Goal: Task Accomplishment & Management: Use online tool/utility

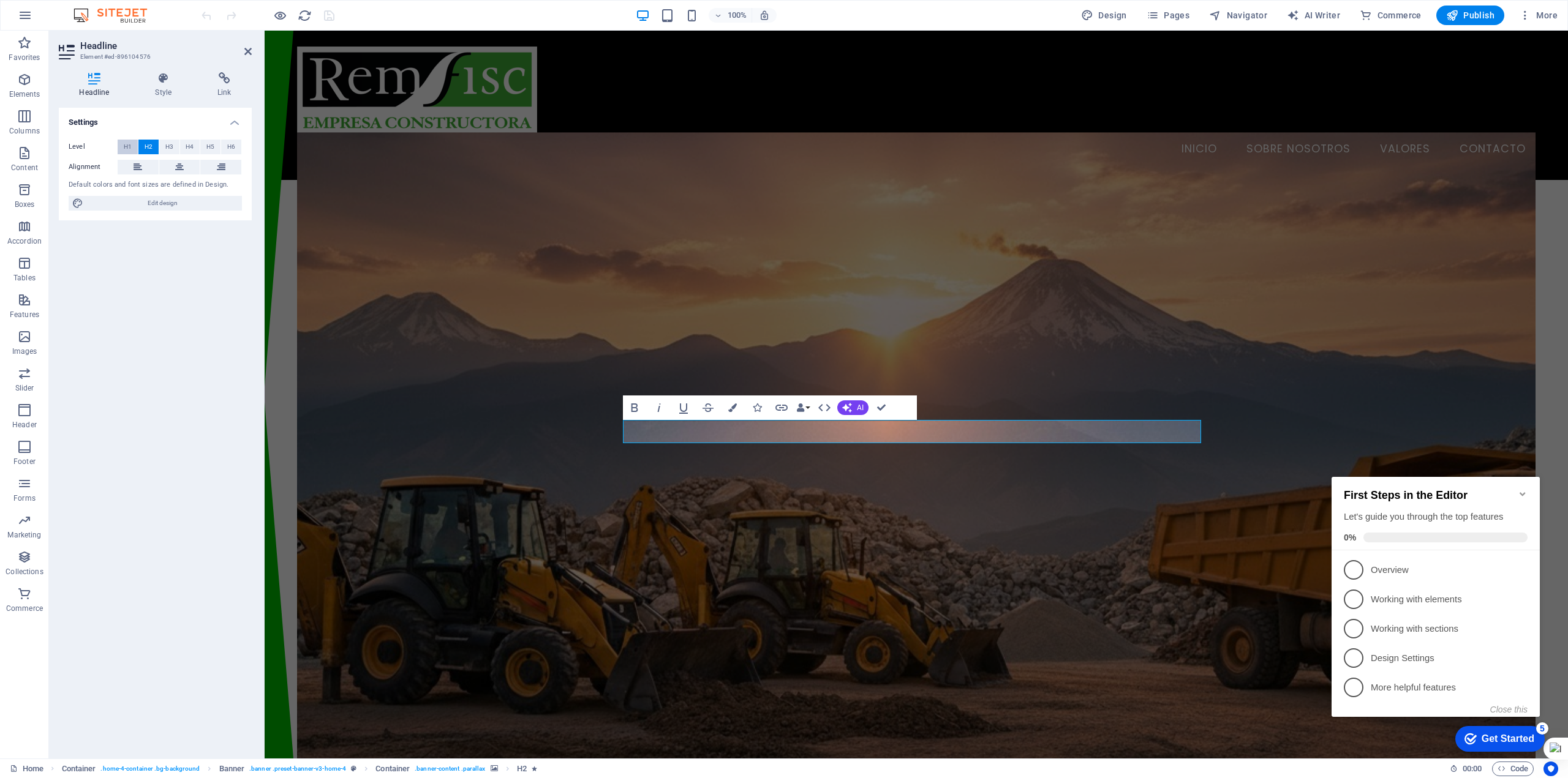
click at [130, 148] on span "H1" at bounding box center [128, 147] width 8 height 15
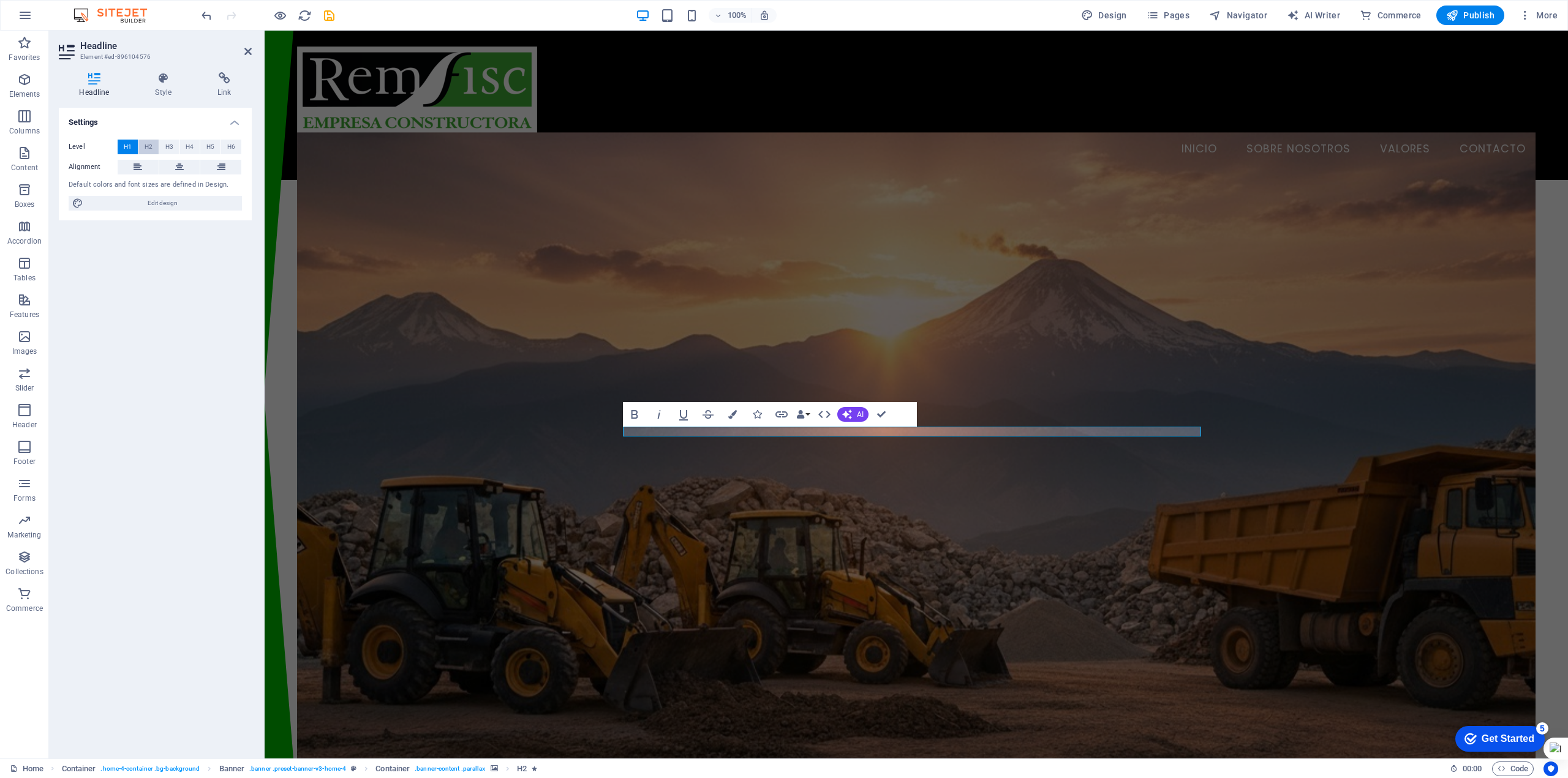
click at [150, 148] on span "H2" at bounding box center [148, 147] width 8 height 15
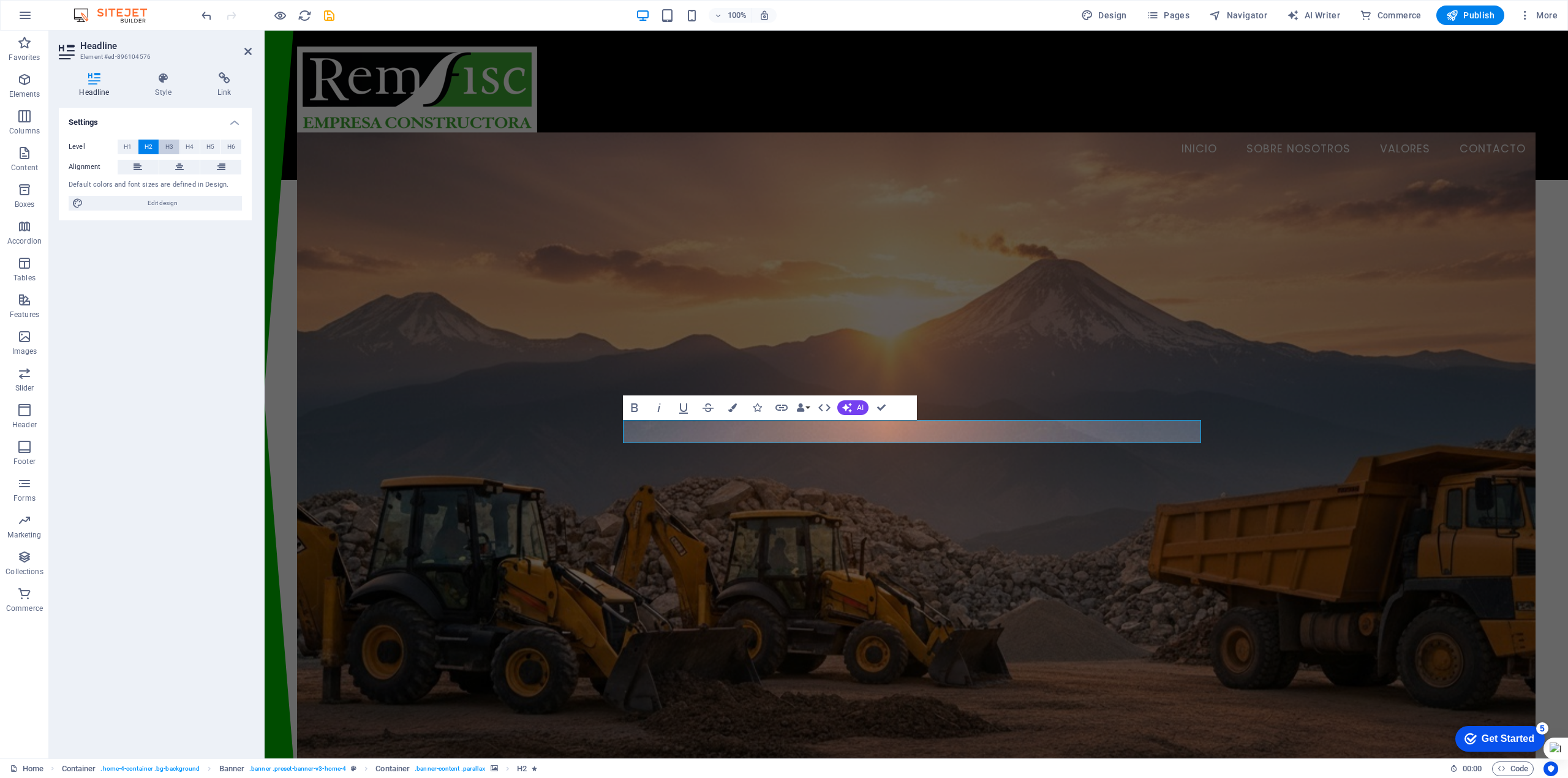
click at [166, 149] on span "H3" at bounding box center [169, 147] width 8 height 15
click at [188, 148] on span "H4" at bounding box center [189, 147] width 8 height 15
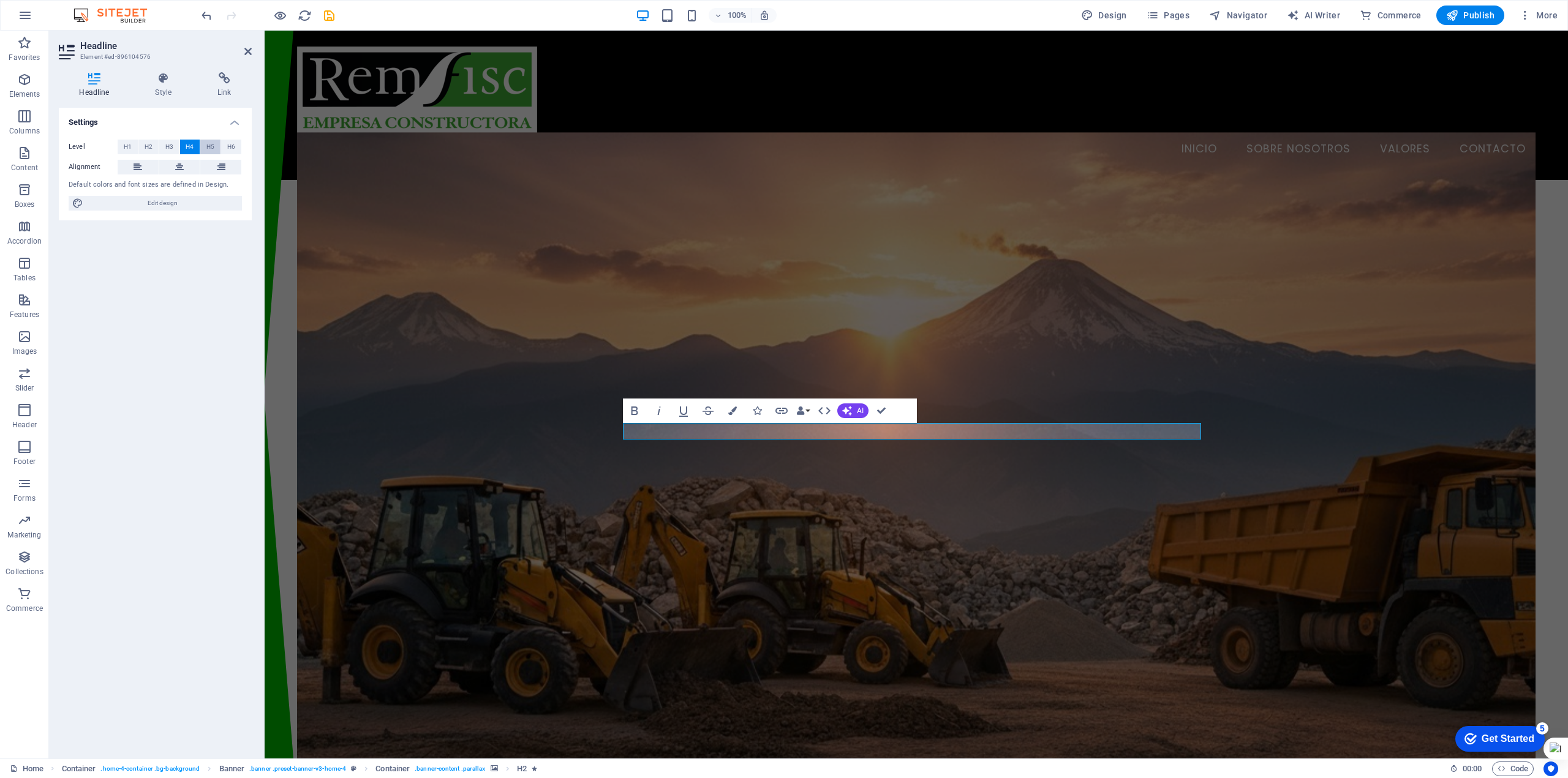
click at [209, 148] on span "H5" at bounding box center [210, 147] width 8 height 15
click at [228, 148] on span "H6" at bounding box center [231, 147] width 8 height 15
click at [148, 146] on span "H2" at bounding box center [148, 147] width 8 height 15
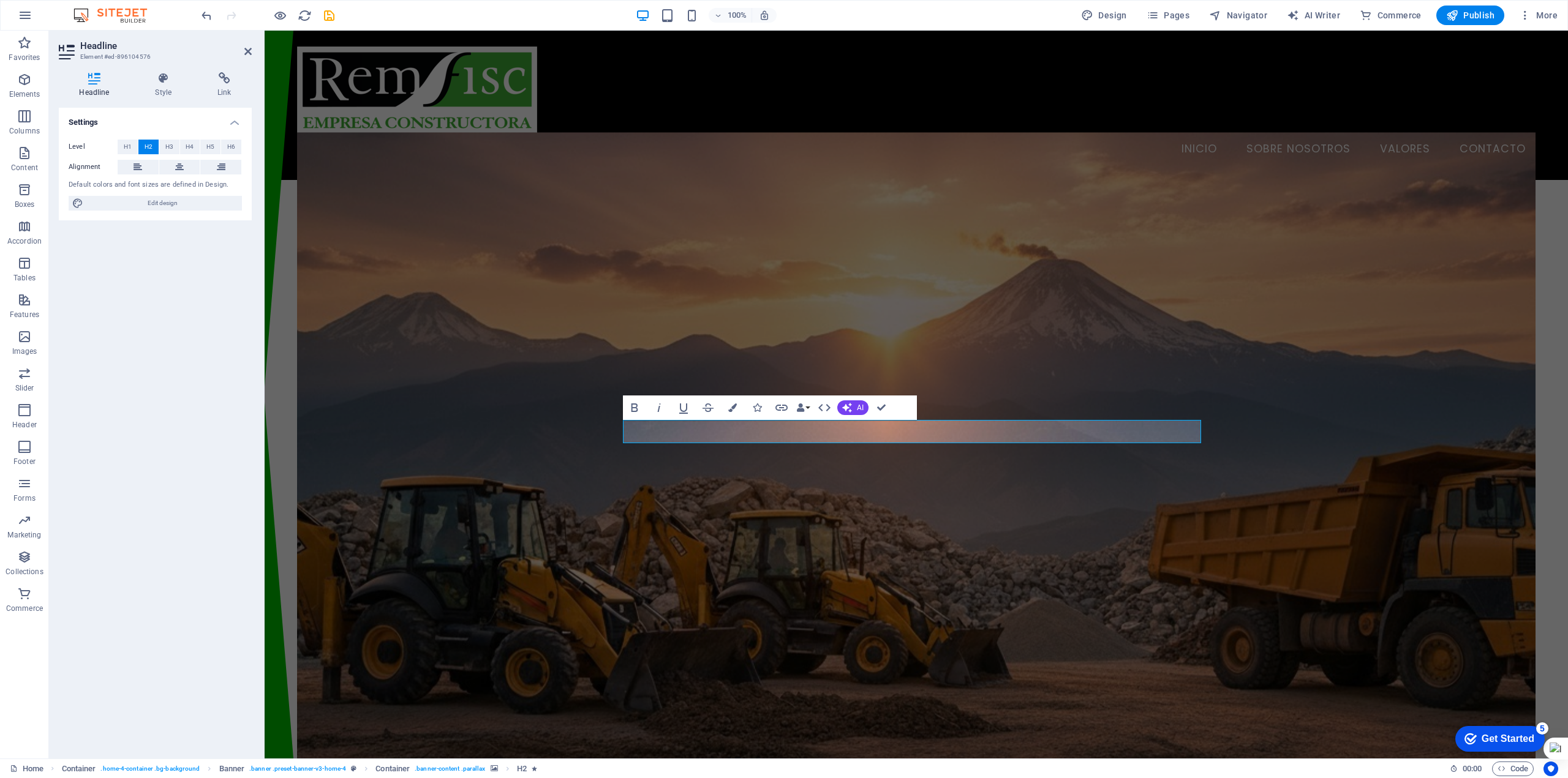
click at [1236, 416] on figure at bounding box center [916, 464] width 1239 height 663
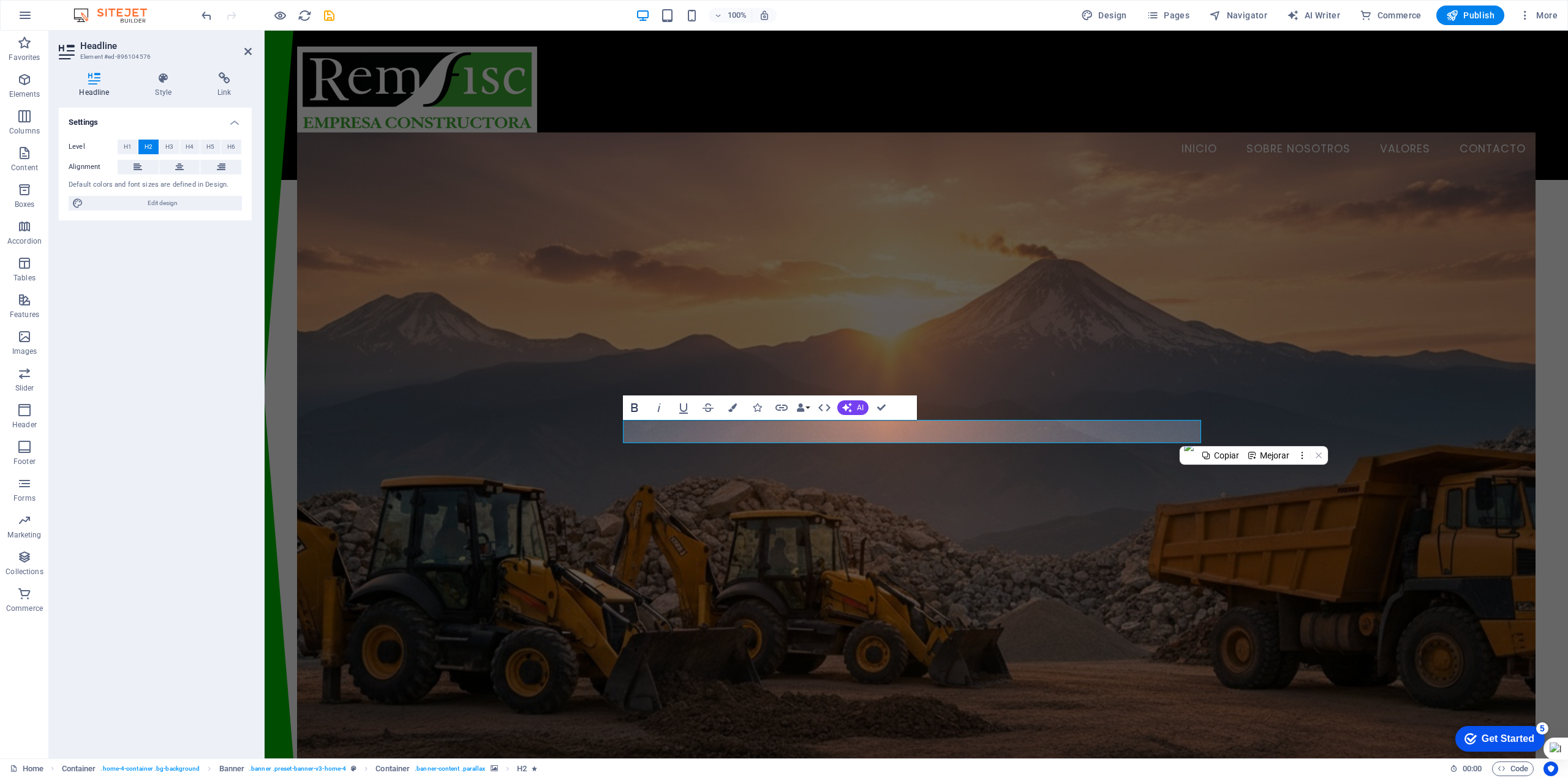
click at [634, 409] on icon "button" at bounding box center [634, 407] width 15 height 15
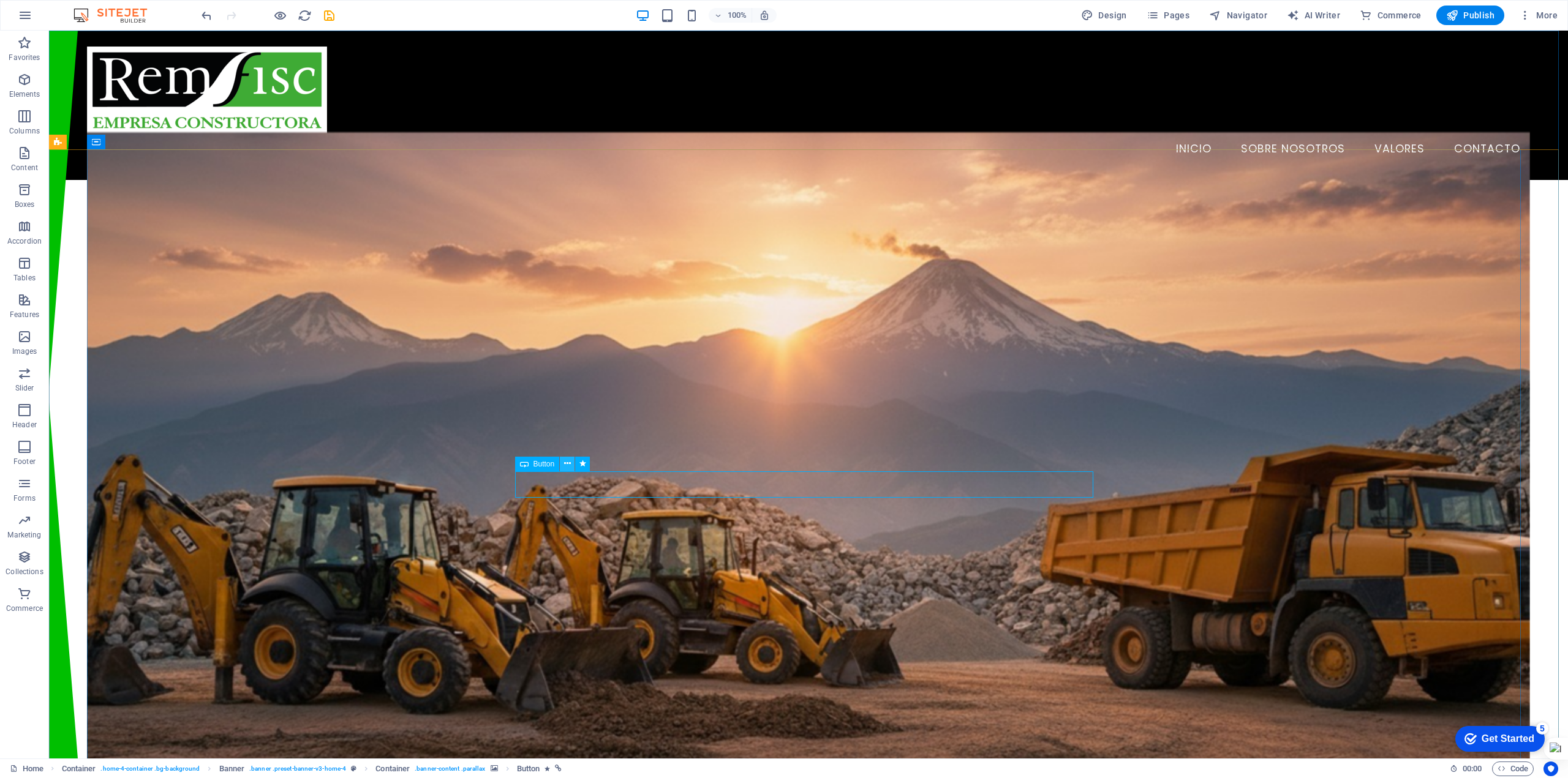
click at [565, 462] on icon at bounding box center [567, 464] width 7 height 13
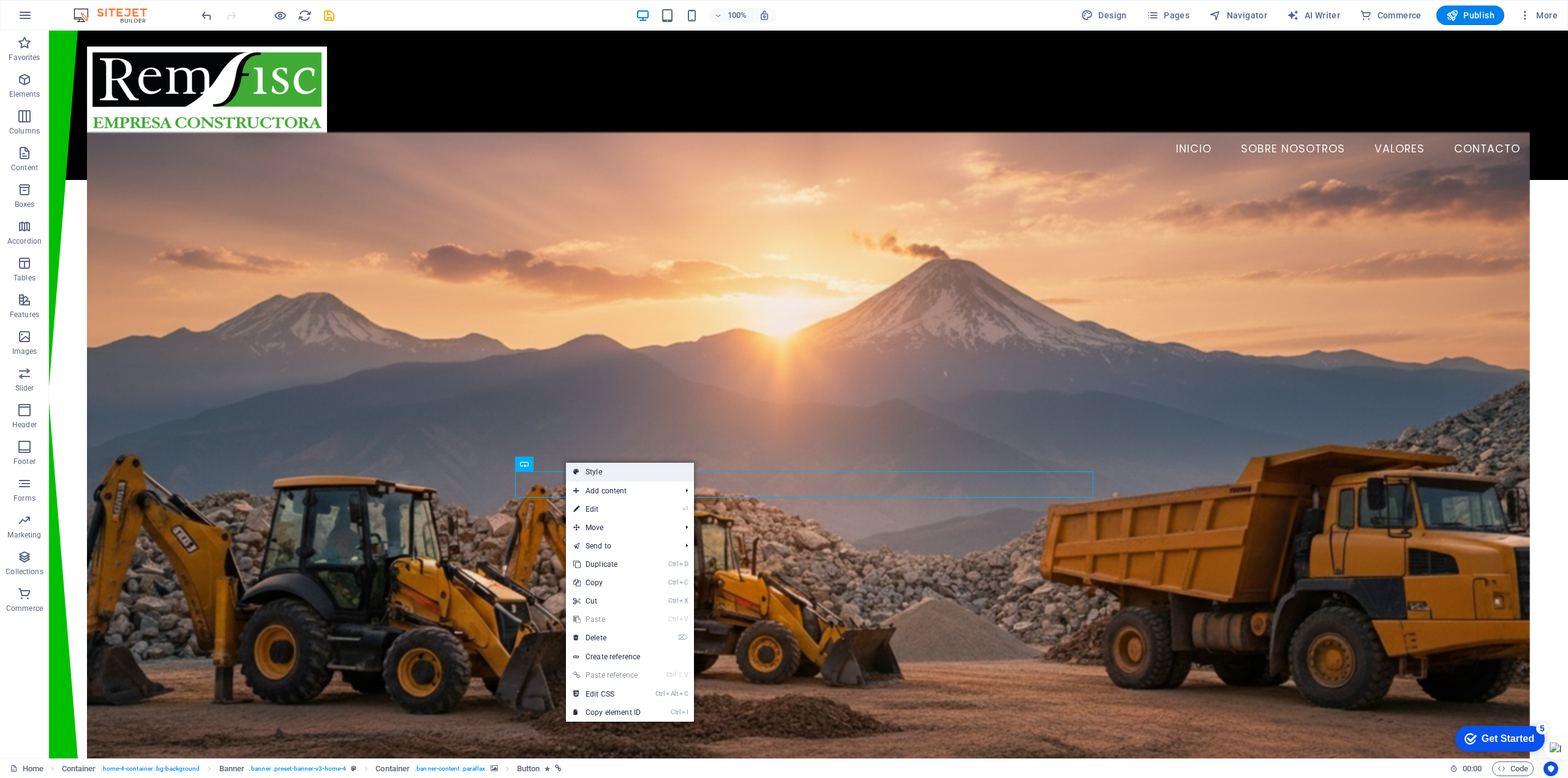
click at [598, 468] on link "Style" at bounding box center [630, 472] width 128 height 19
select select "preset-banner-v3-home-4"
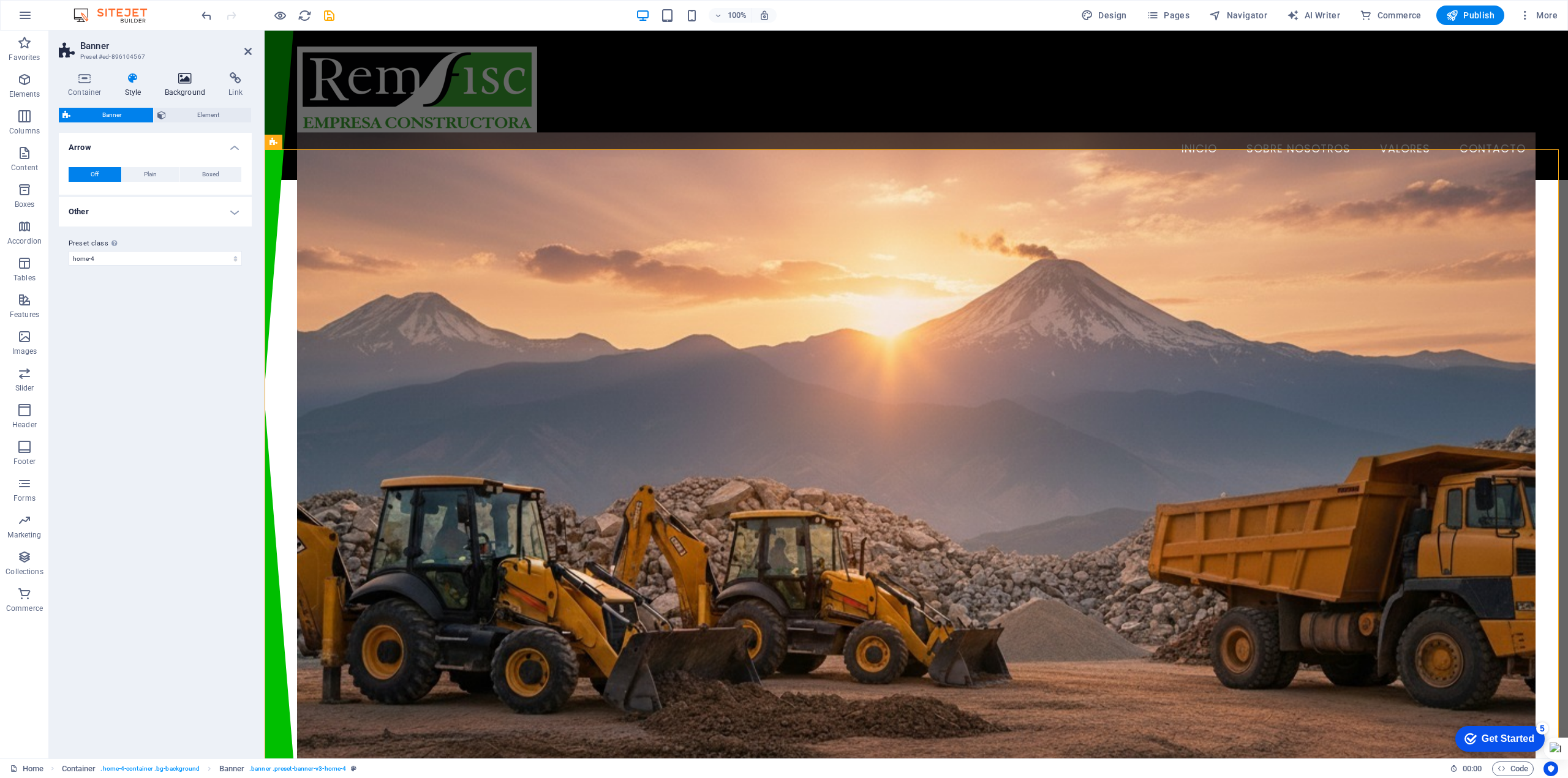
click at [187, 87] on h4 "Background" at bounding box center [187, 85] width 64 height 25
click at [99, 198] on span "Color" at bounding box center [97, 195] width 17 height 10
click at [138, 80] on icon at bounding box center [133, 79] width 35 height 12
click at [96, 78] on icon at bounding box center [84, 79] width 52 height 12
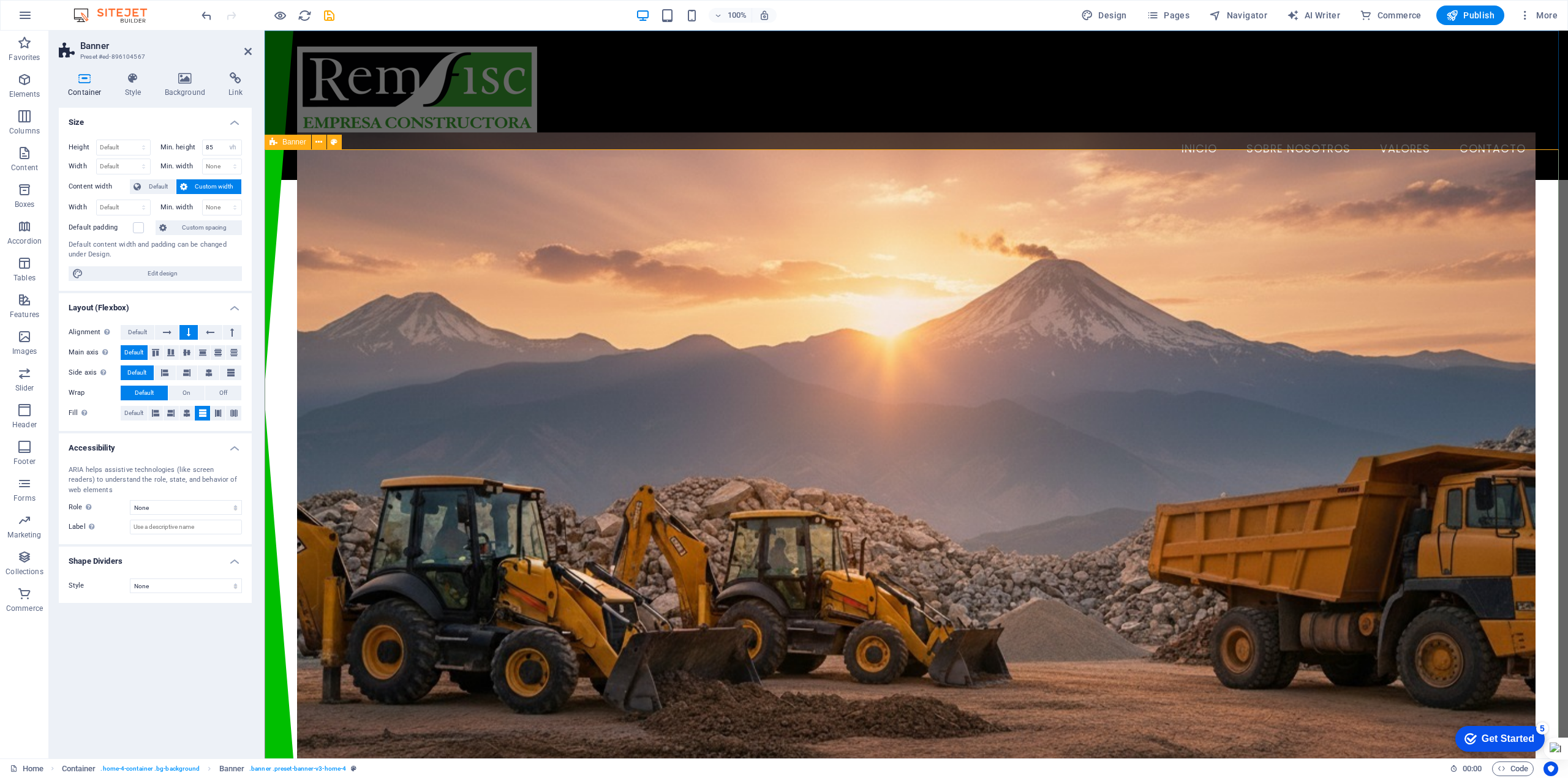
click at [411, 235] on figure at bounding box center [916, 464] width 1239 height 663
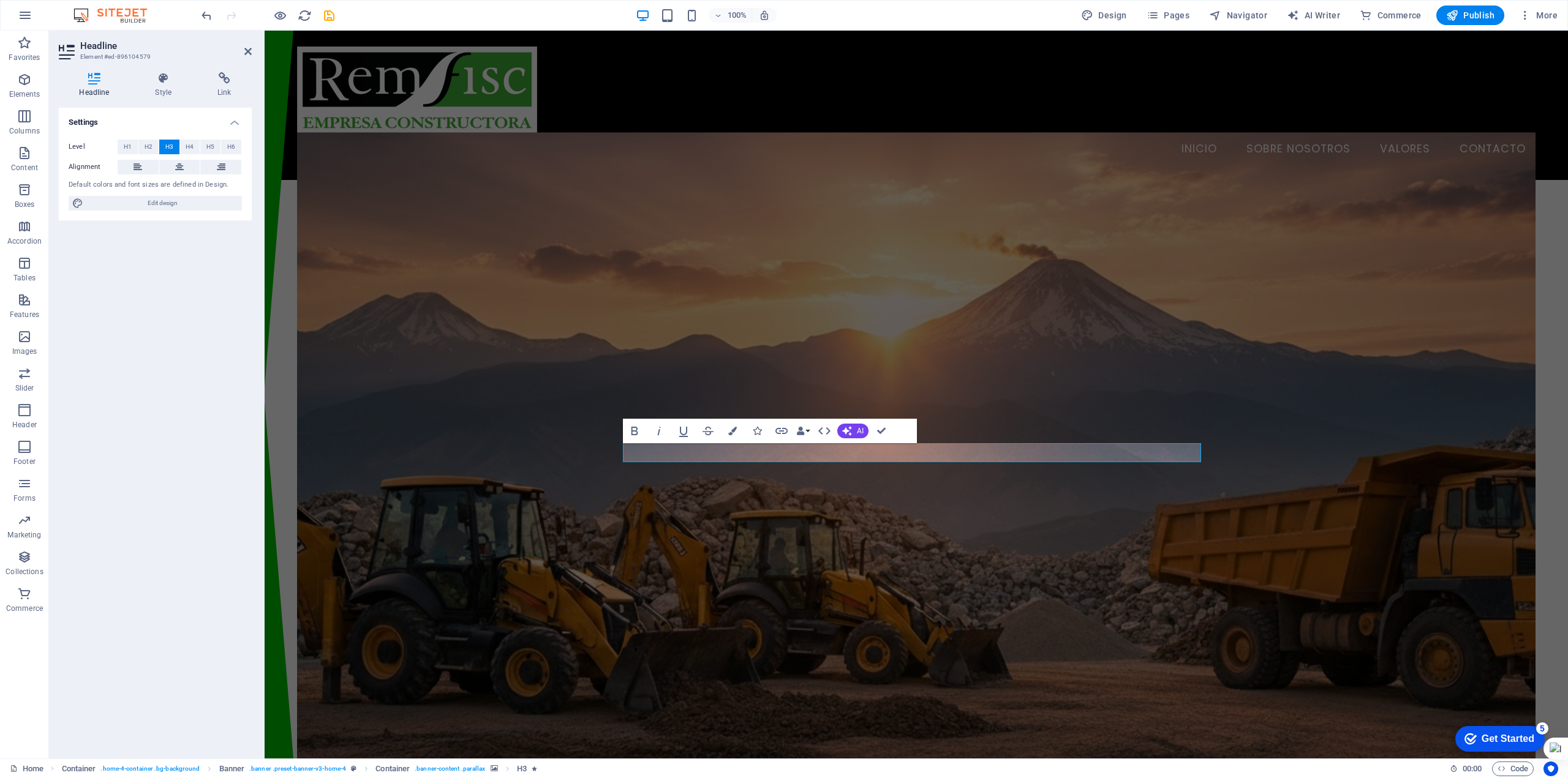
click at [1080, 411] on figure at bounding box center [916, 464] width 1239 height 663
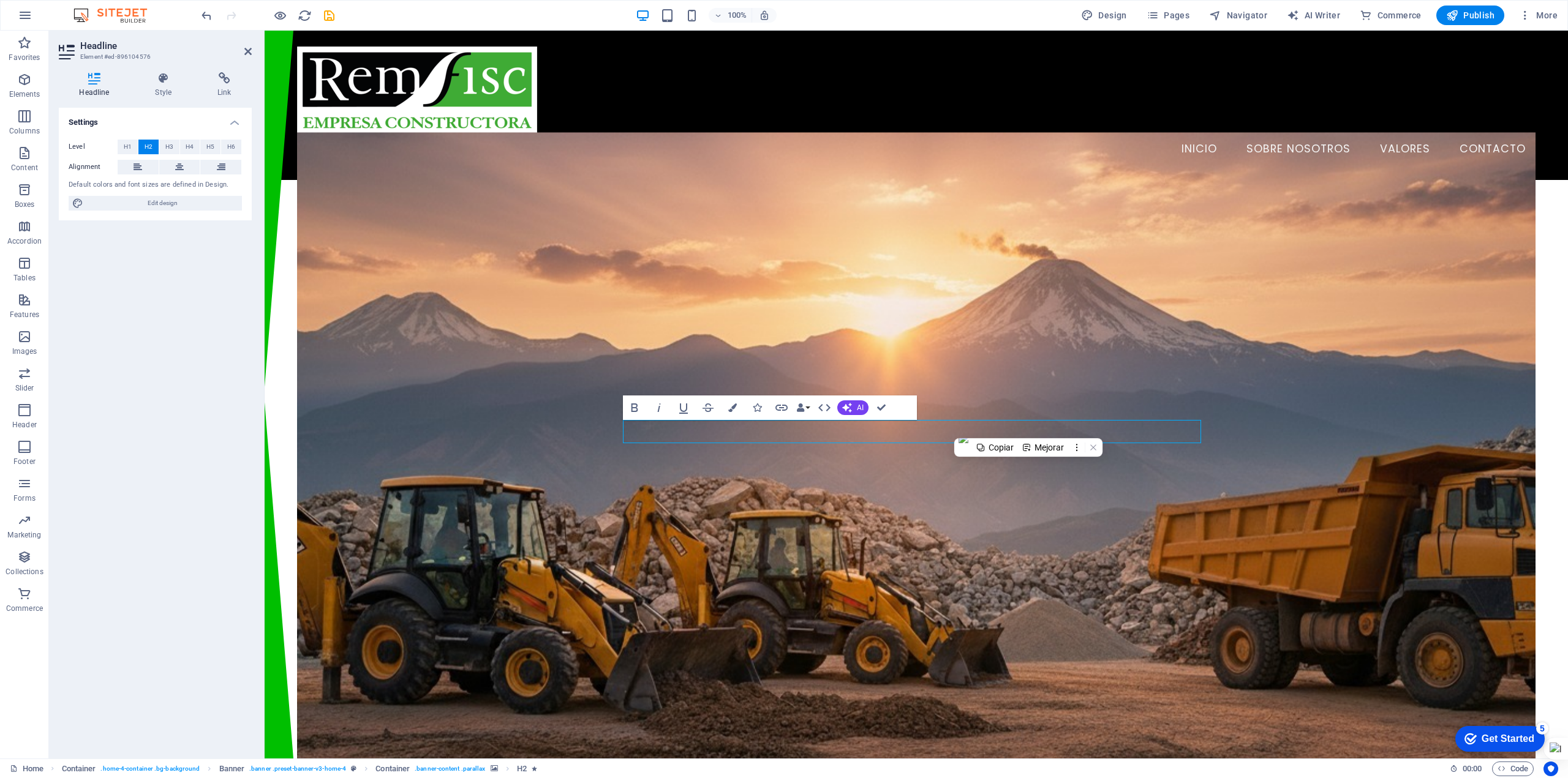
click at [651, 260] on figure at bounding box center [916, 464] width 1239 height 663
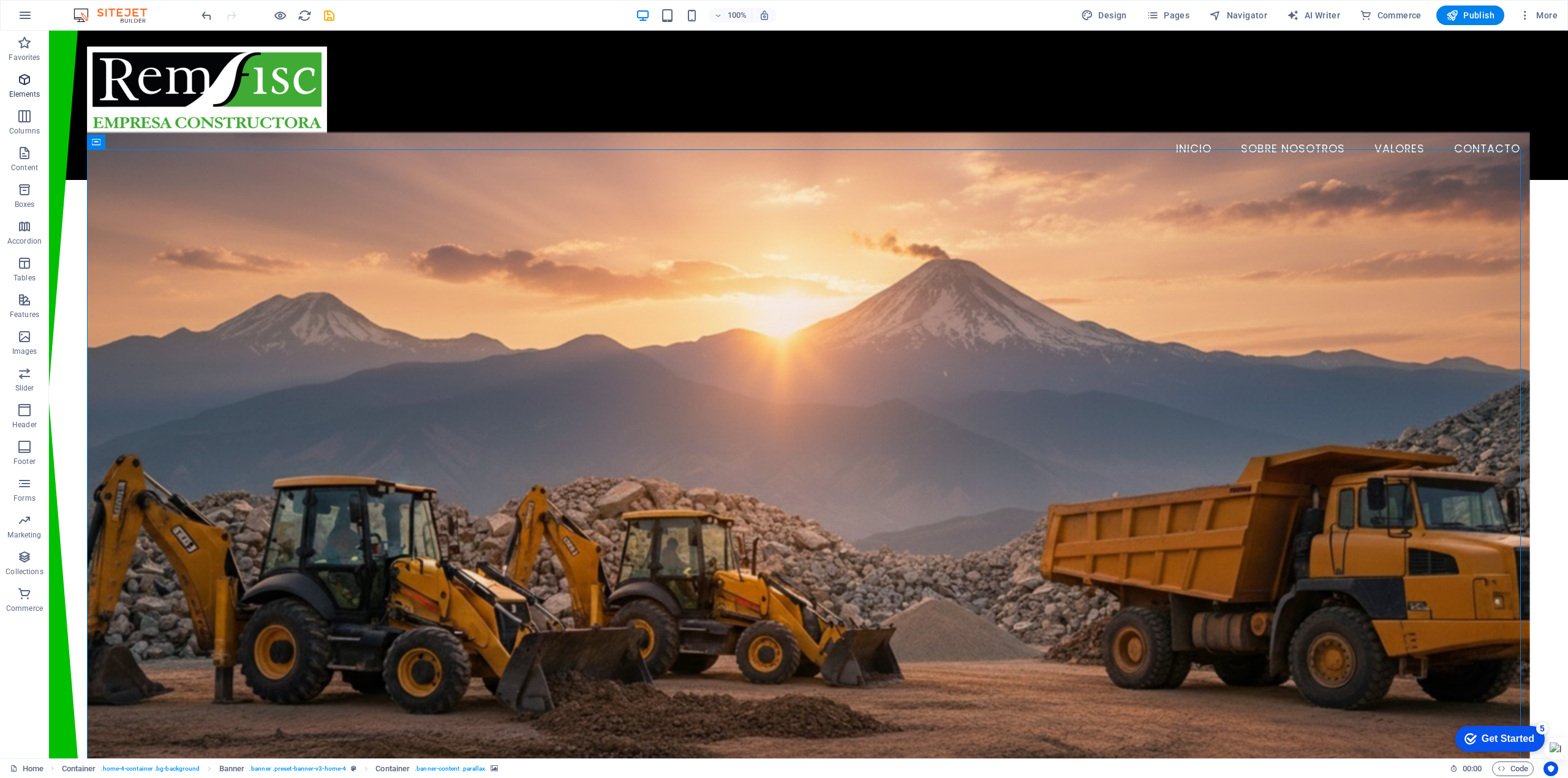
click at [27, 83] on icon "button" at bounding box center [24, 80] width 15 height 15
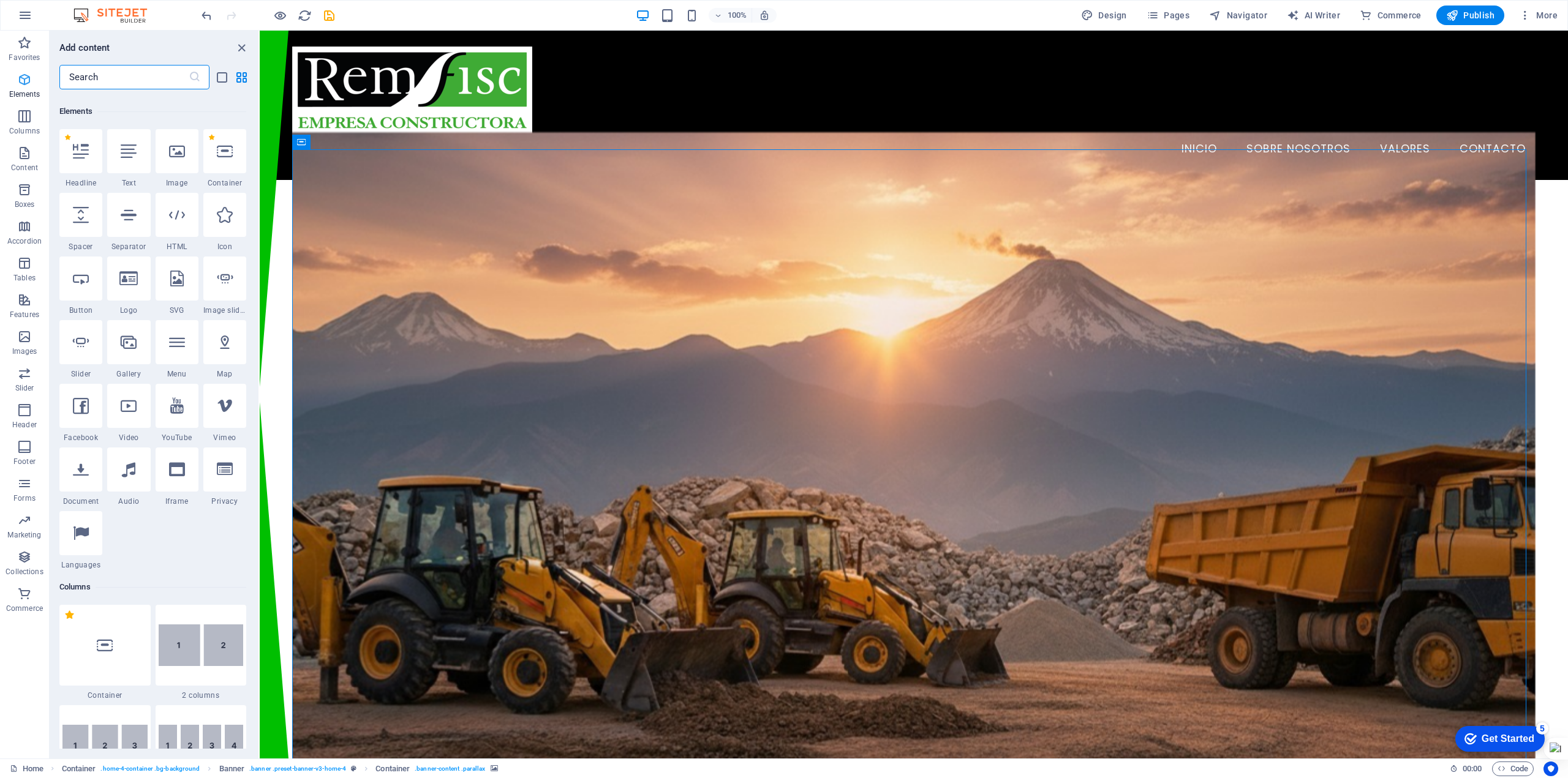
scroll to position [131, 0]
click at [128, 153] on icon at bounding box center [128, 146] width 16 height 16
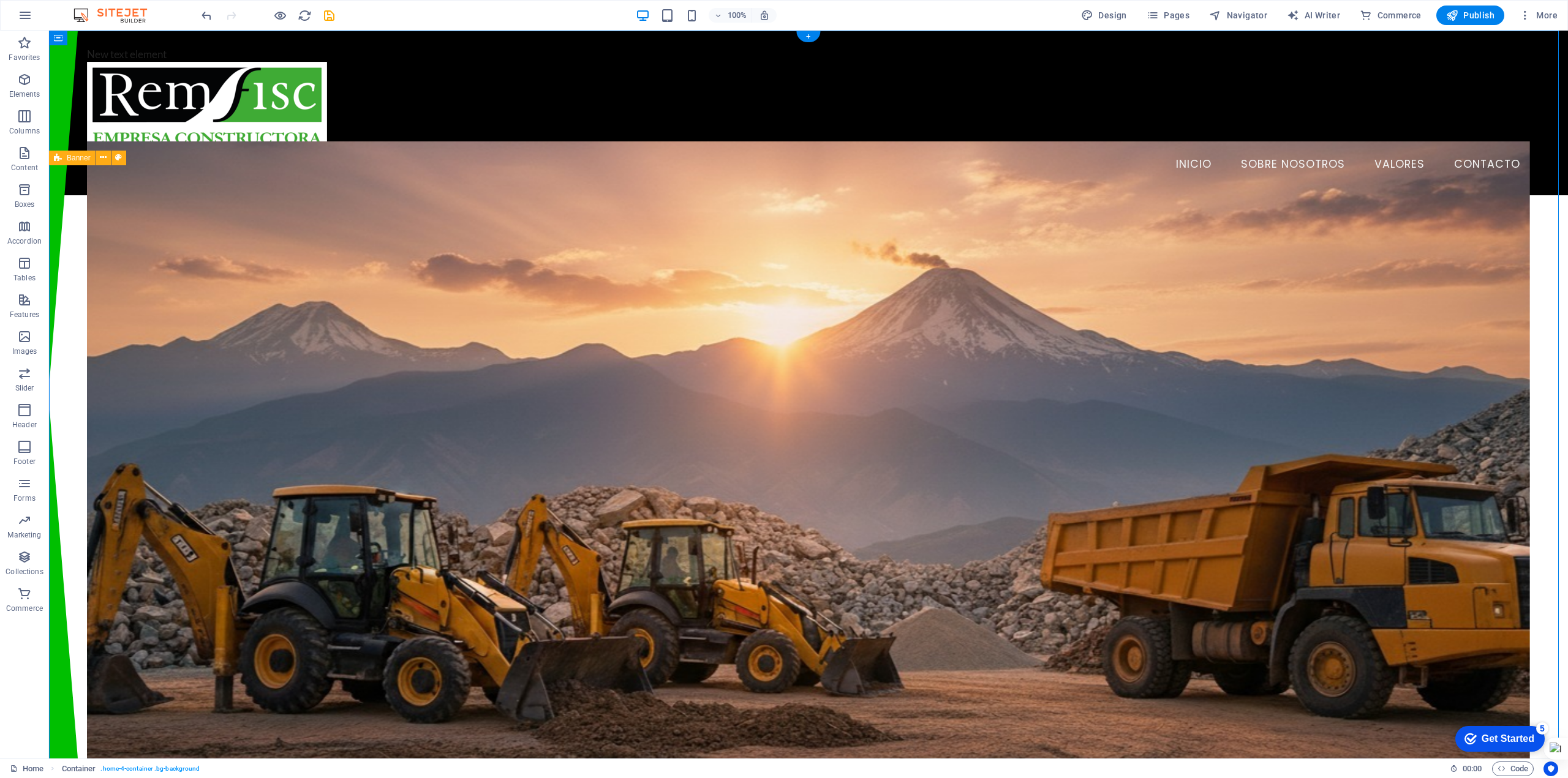
drag, startPoint x: 324, startPoint y: 67, endPoint x: 483, endPoint y: 311, distance: 291.2
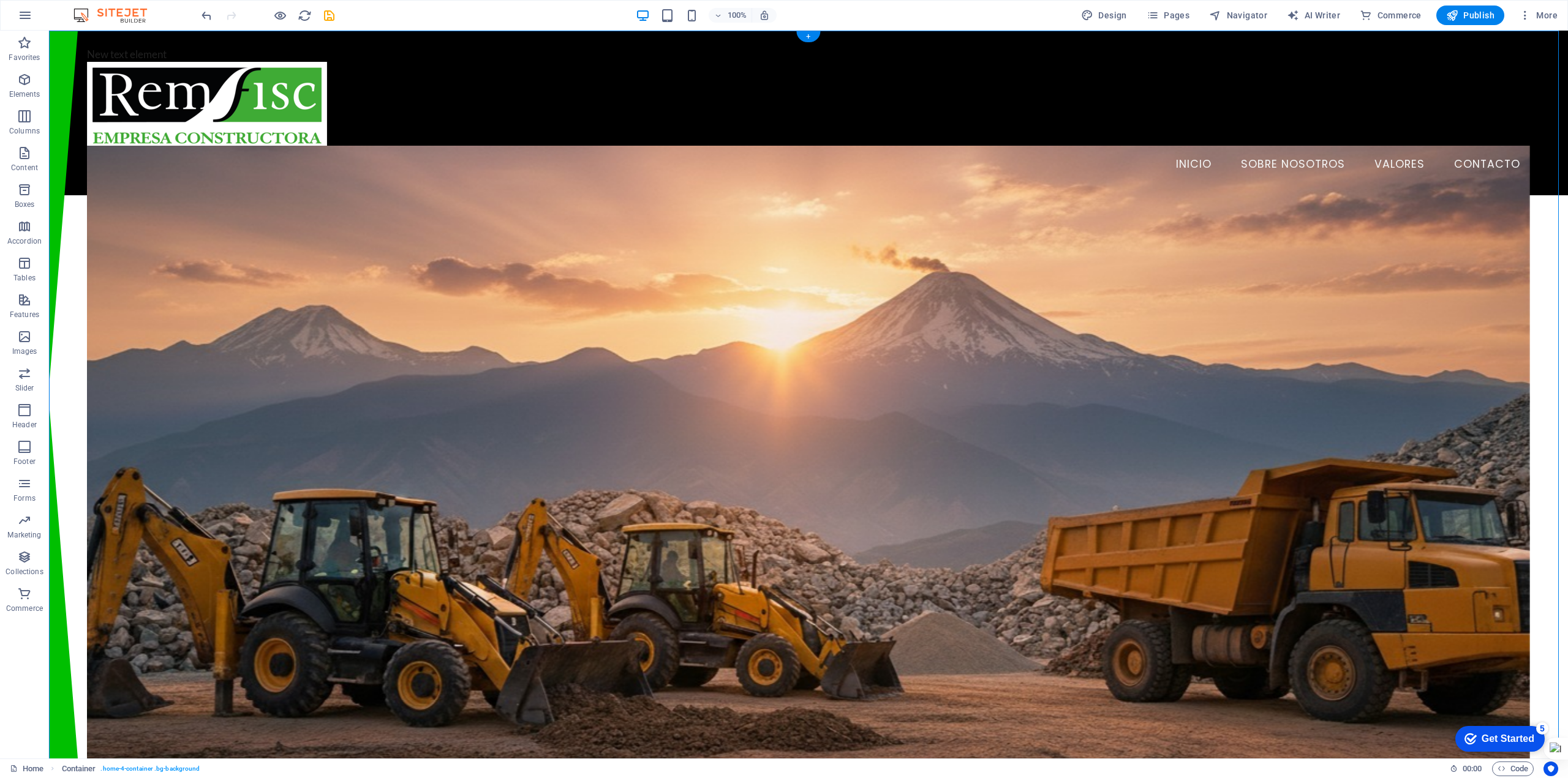
scroll to position [123, 0]
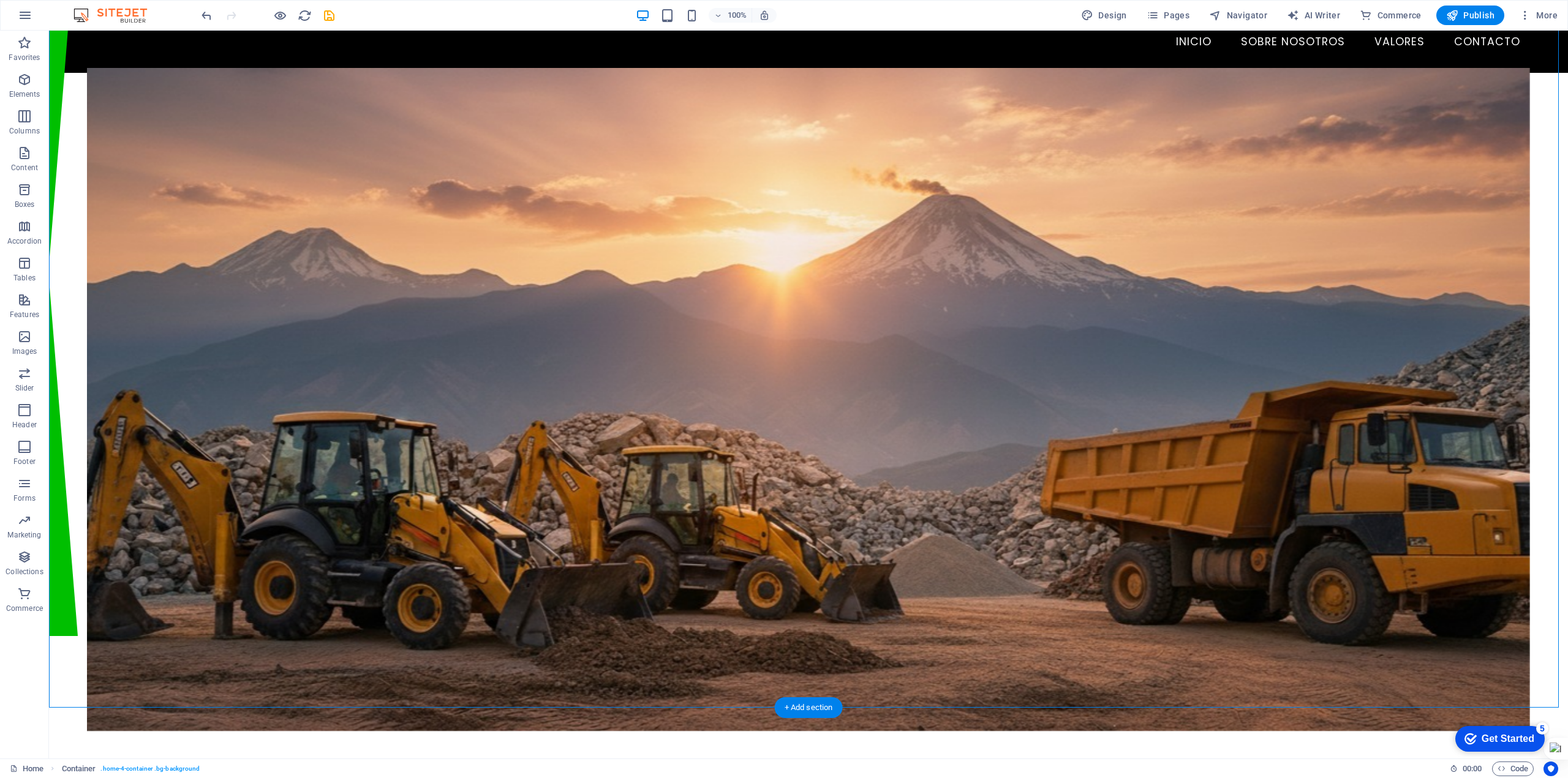
click at [616, 231] on figure at bounding box center [808, 399] width 1443 height 663
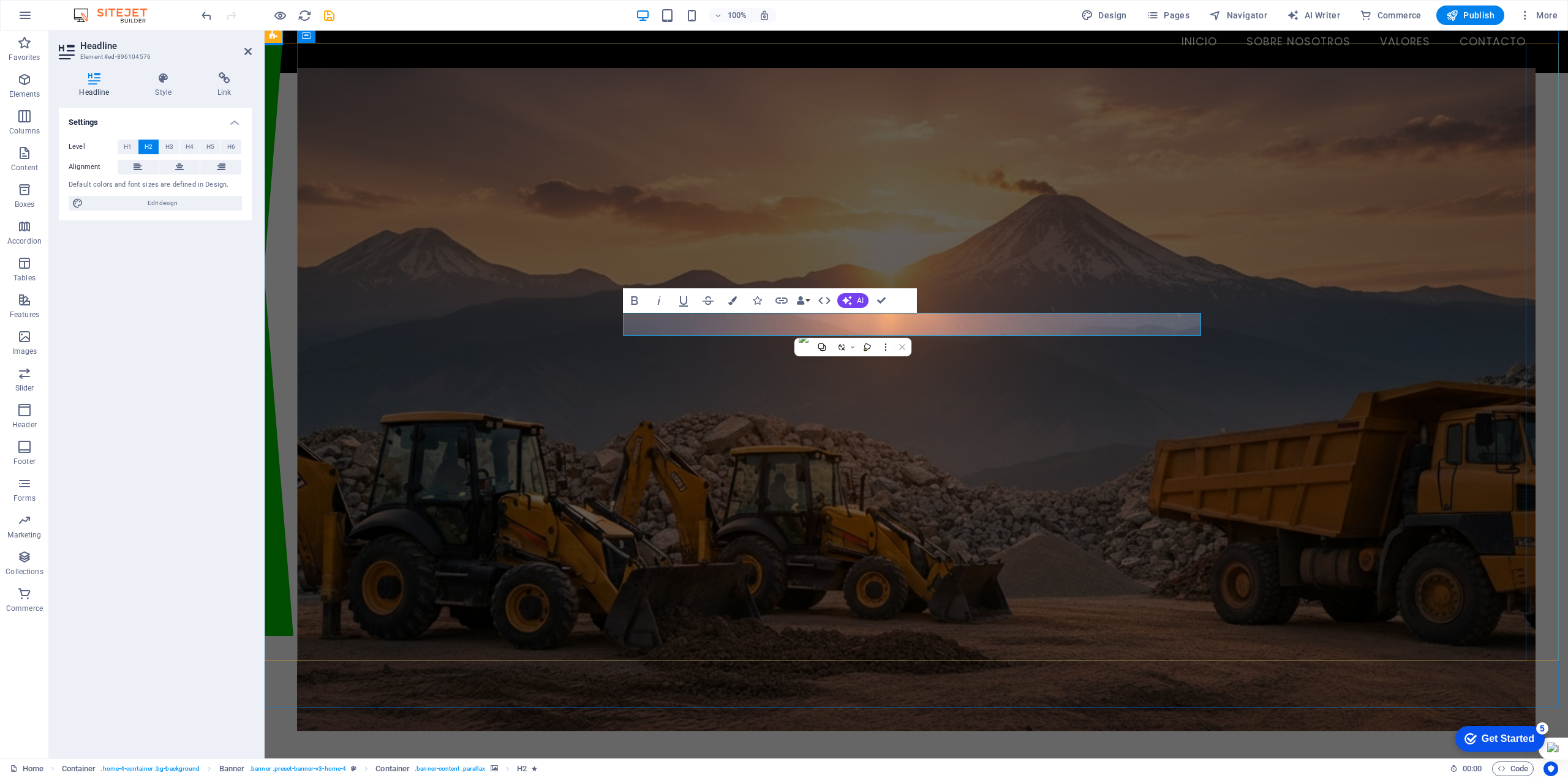
drag, startPoint x: 818, startPoint y: 323, endPoint x: 688, endPoint y: 326, distance: 130.0
click at [1018, 464] on figure at bounding box center [916, 399] width 1239 height 663
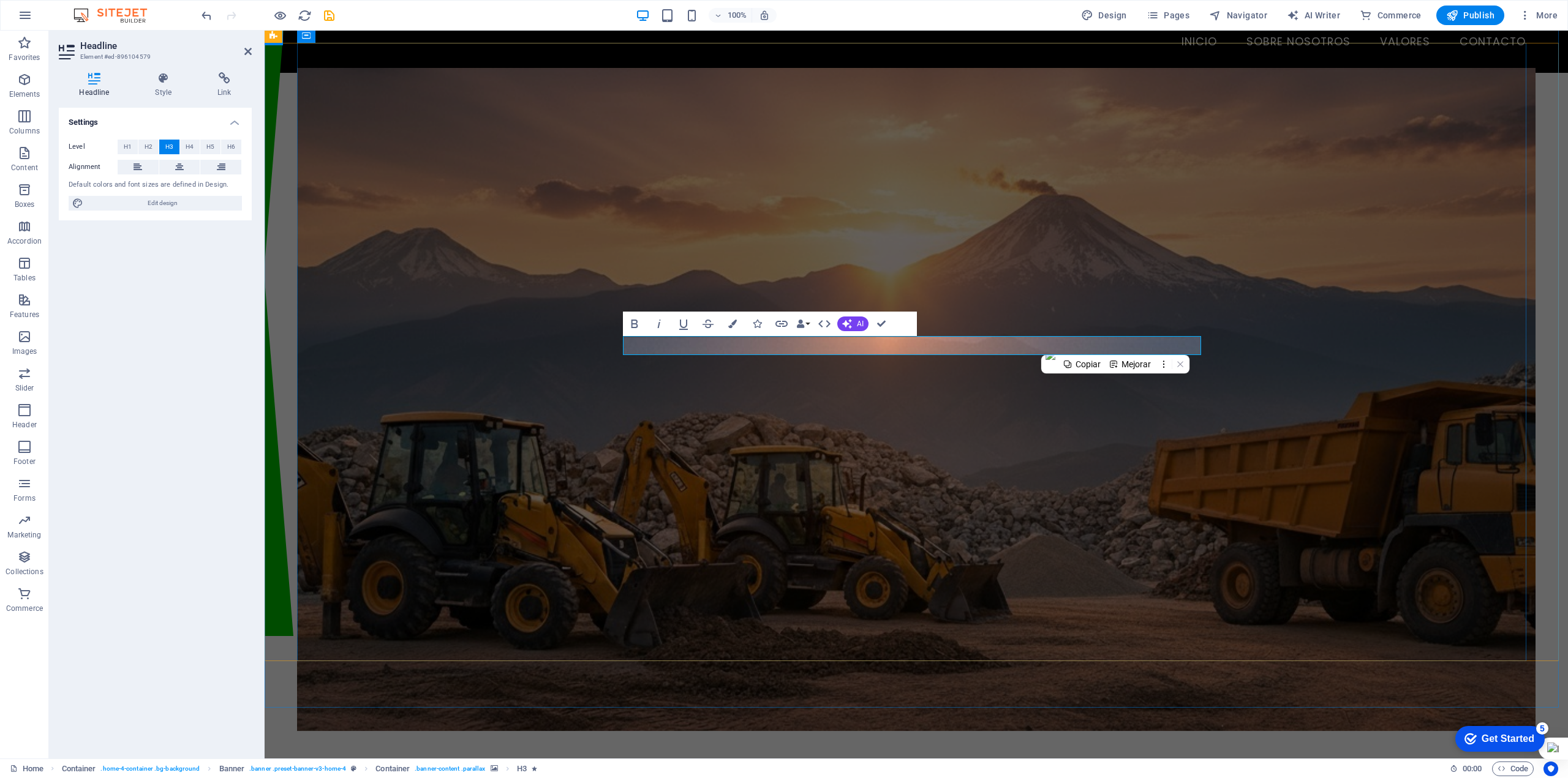
drag, startPoint x: 821, startPoint y: 345, endPoint x: 1063, endPoint y: 350, distance: 242.1
click at [1166, 469] on figure at bounding box center [916, 399] width 1239 height 663
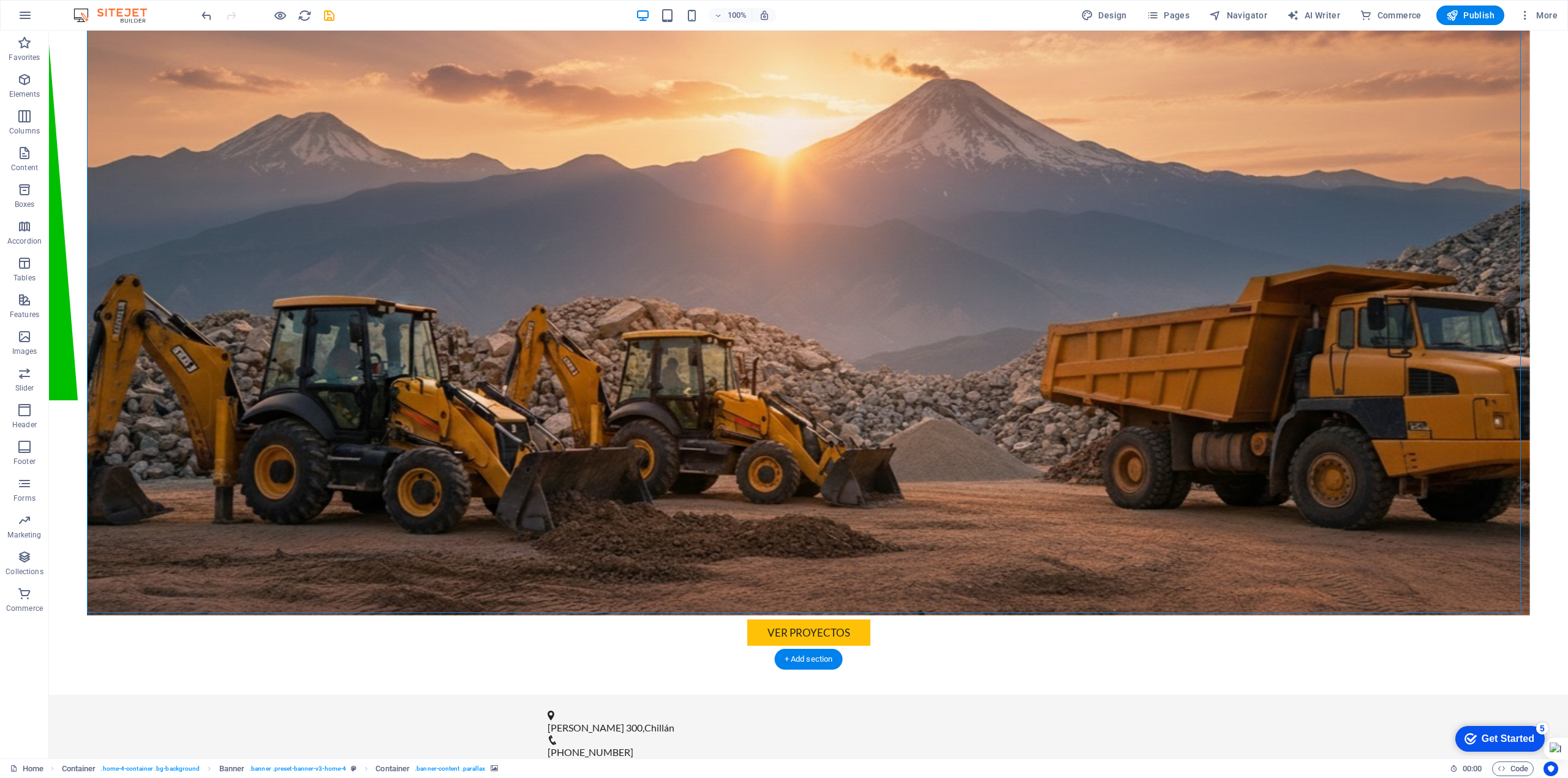
scroll to position [429, 0]
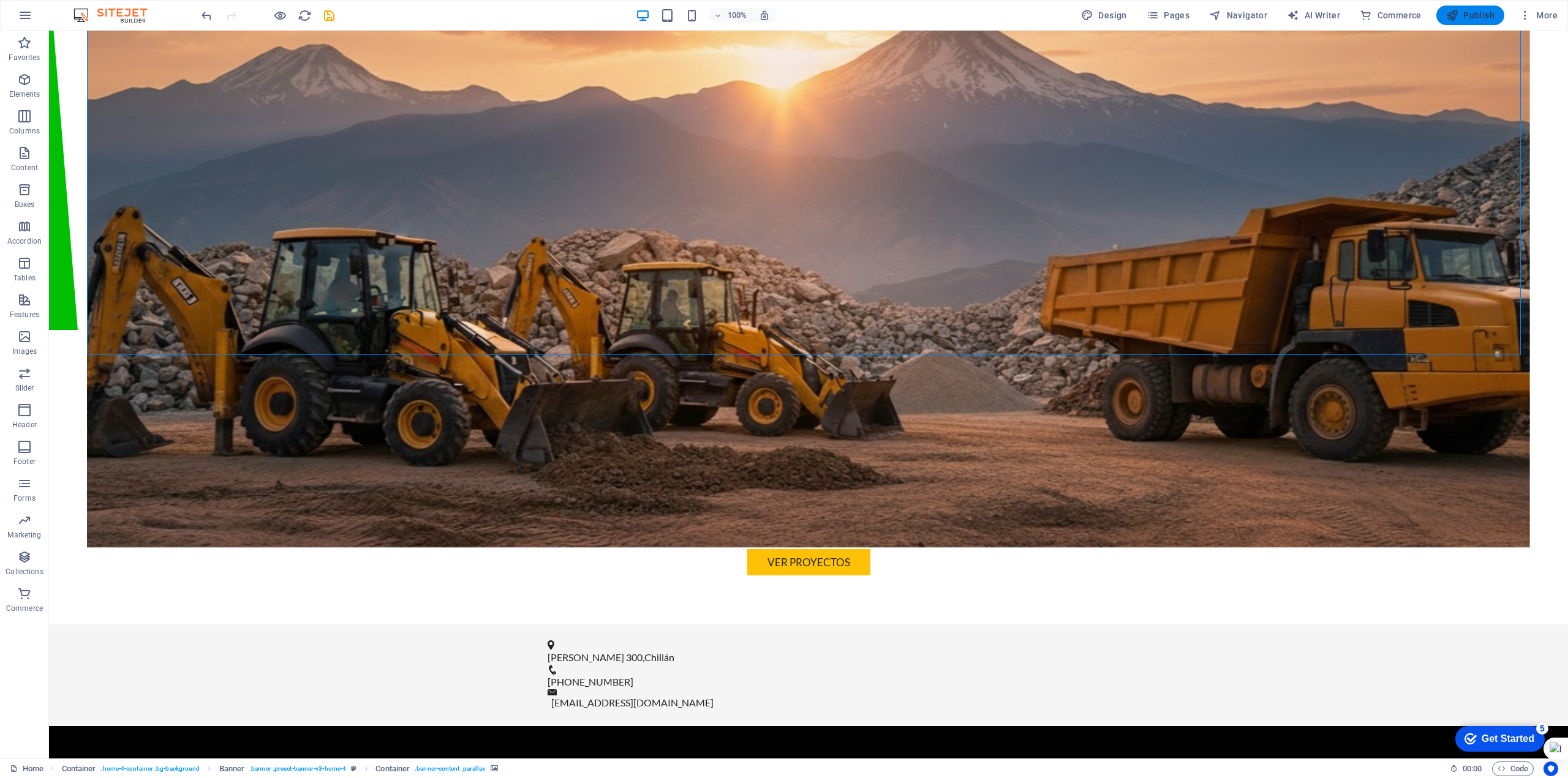
click at [1465, 15] on span "Publish" at bounding box center [1470, 15] width 49 height 12
